Goal: Information Seeking & Learning: Learn about a topic

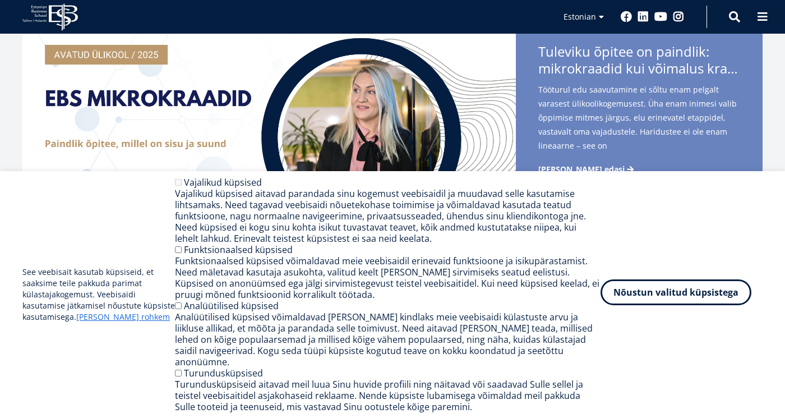
click at [634, 295] on button "Nõustun valitud küpsistega" at bounding box center [676, 292] width 151 height 26
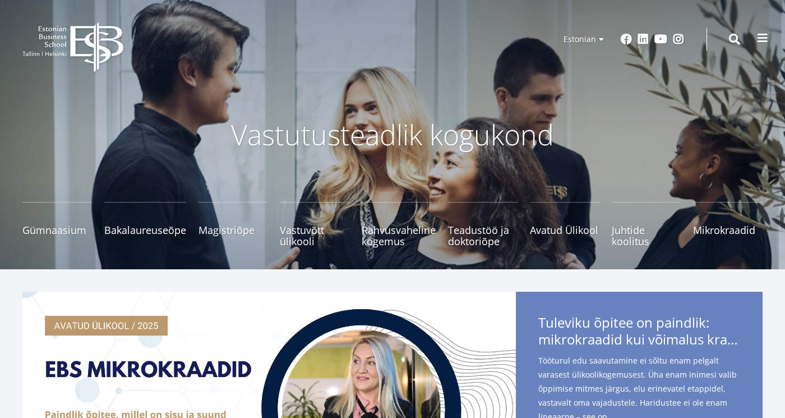
click at [757, 38] on button at bounding box center [763, 38] width 22 height 22
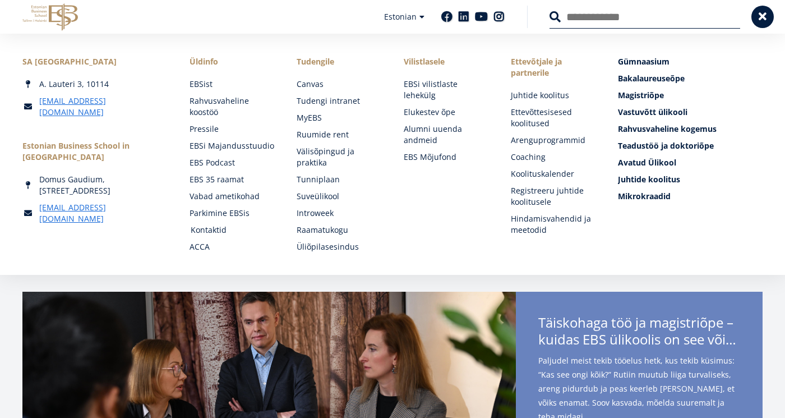
click at [215, 231] on link "Kontaktid" at bounding box center [233, 229] width 85 height 11
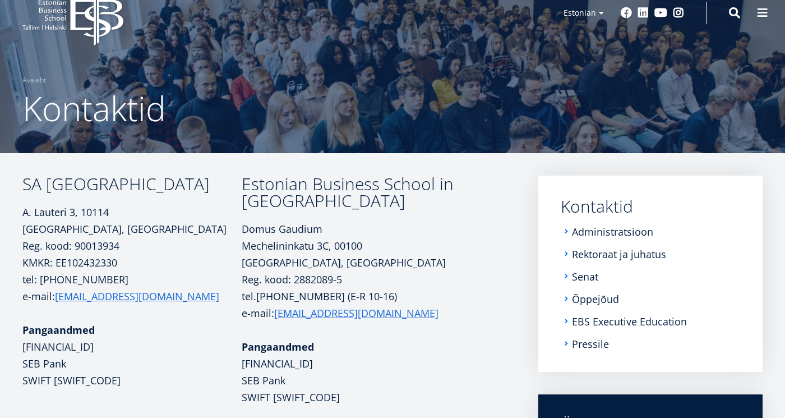
scroll to position [26, 0]
click at [571, 233] on li "Administratsioon" at bounding box center [651, 231] width 180 height 11
click at [569, 232] on li "Administratsioon" at bounding box center [651, 231] width 180 height 11
click at [564, 231] on li "Administratsioon" at bounding box center [651, 231] width 180 height 11
click at [578, 232] on link "Administratsioon" at bounding box center [613, 231] width 81 height 11
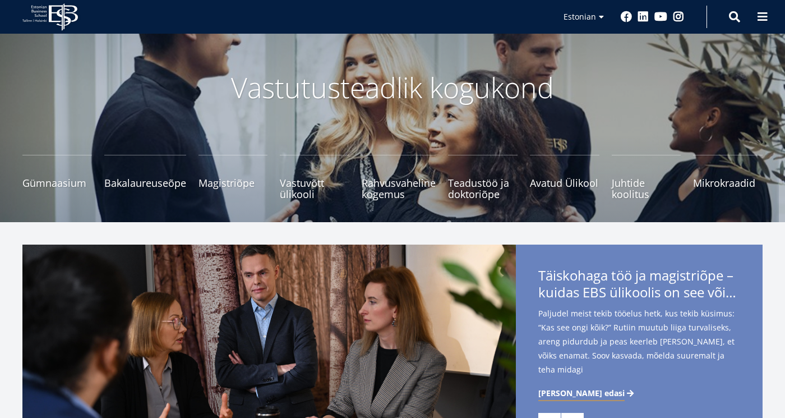
scroll to position [20, 0]
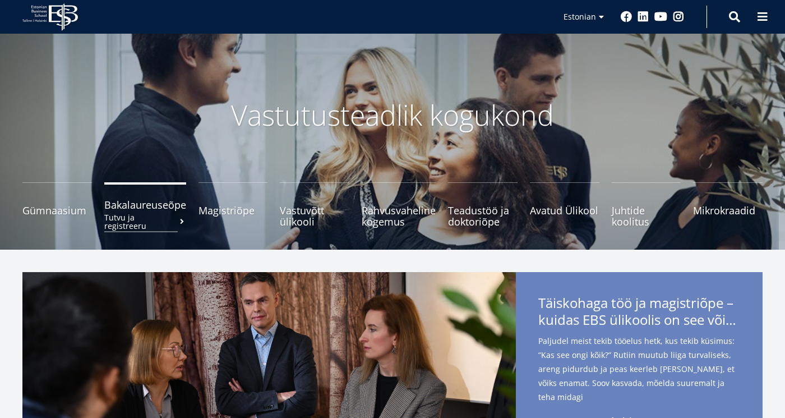
click at [145, 210] on span "Bakalaureuseõpe Tutvu ja registreeru" at bounding box center [145, 204] width 82 height 11
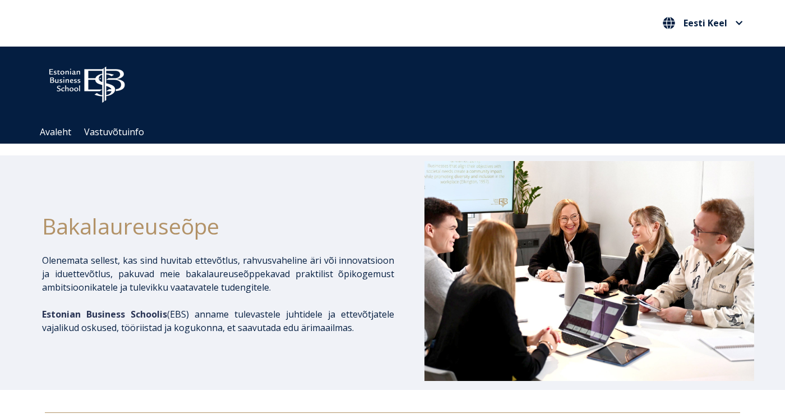
click at [107, 139] on ul "Avaleht Vastuvõtuinfo" at bounding box center [398, 132] width 729 height 23
click at [110, 134] on link "Vastuvõtuinfo" at bounding box center [111, 132] width 54 height 10
